Goal: Transaction & Acquisition: Book appointment/travel/reservation

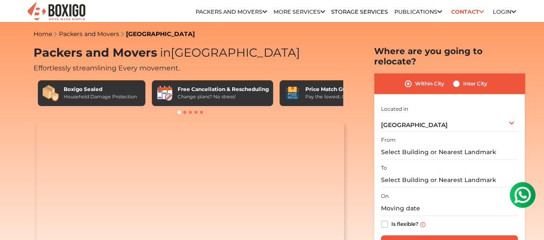
click at [345, 11] on link "Storage Services" at bounding box center [359, 12] width 57 height 6
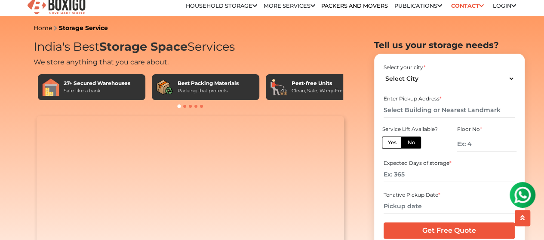
scroll to position [4, 0]
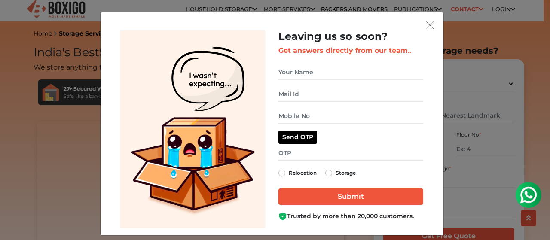
click at [460, 45] on div "Leaving us so soon? Get answers directly from our team.. Relocation Storage" at bounding box center [275, 120] width 550 height 240
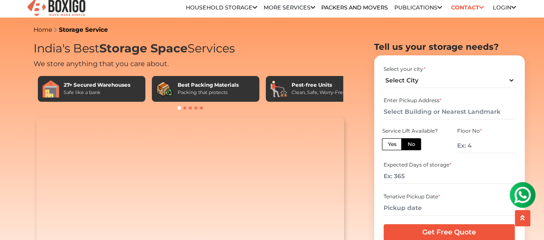
click at [348, 7] on link "Packers and Movers" at bounding box center [354, 7] width 67 height 6
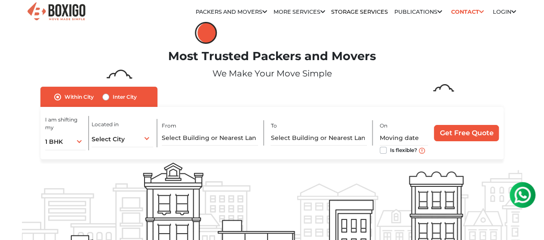
click at [113, 102] on label "Inter City" at bounding box center [125, 97] width 24 height 10
click at [109, 101] on input "Inter City" at bounding box center [105, 96] width 7 height 9
radio input "true"
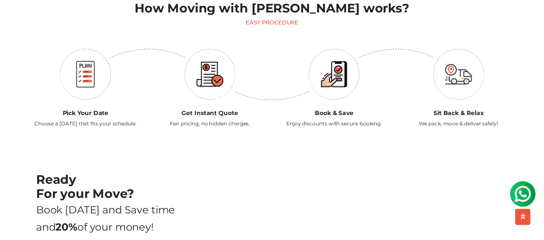
scroll to position [1088, 0]
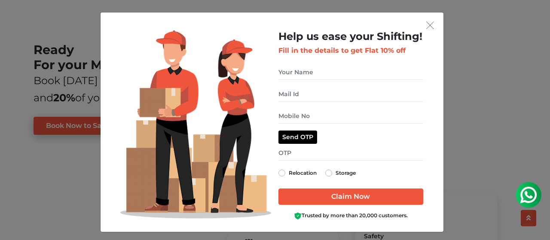
click at [493, 107] on div "Help us ease your Shifting! Fill in the details to get Flat 10% off Relocation …" at bounding box center [275, 120] width 550 height 240
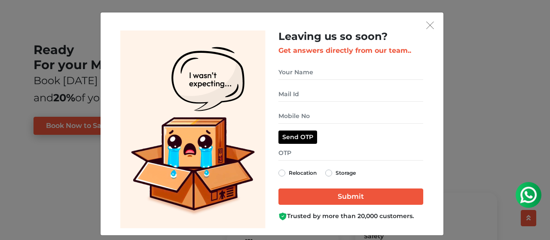
click at [463, 67] on div "Leaving us so soon? Get answers directly from our team.. Relocation Storage" at bounding box center [275, 120] width 550 height 240
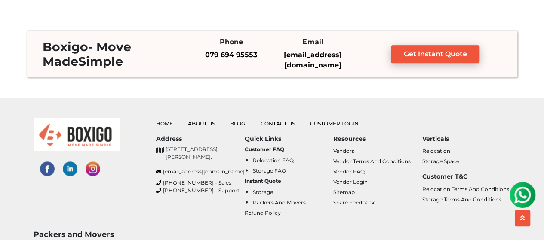
scroll to position [2066, 0]
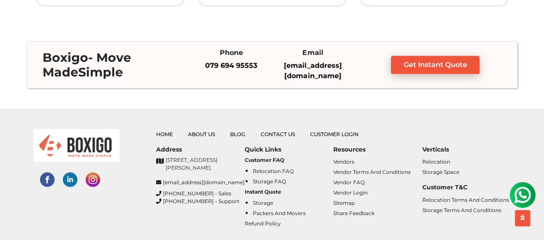
click at [147, 191] on div at bounding box center [88, 182] width 122 height 107
click at [137, 219] on div at bounding box center [88, 182] width 122 height 107
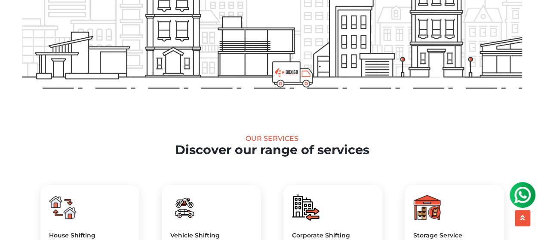
scroll to position [0, 0]
